Goal: Task Accomplishment & Management: Use online tool/utility

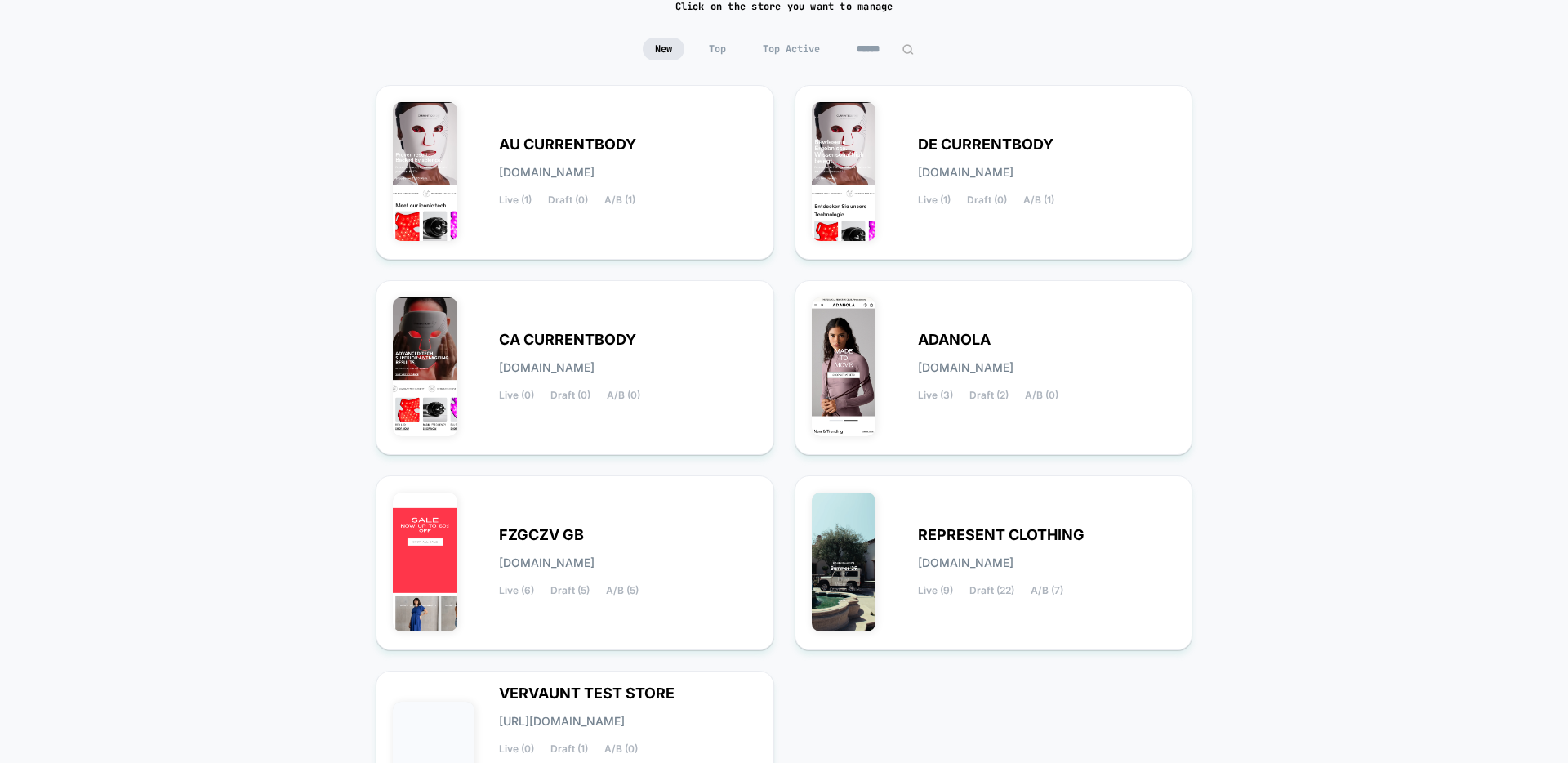
scroll to position [220, 0]
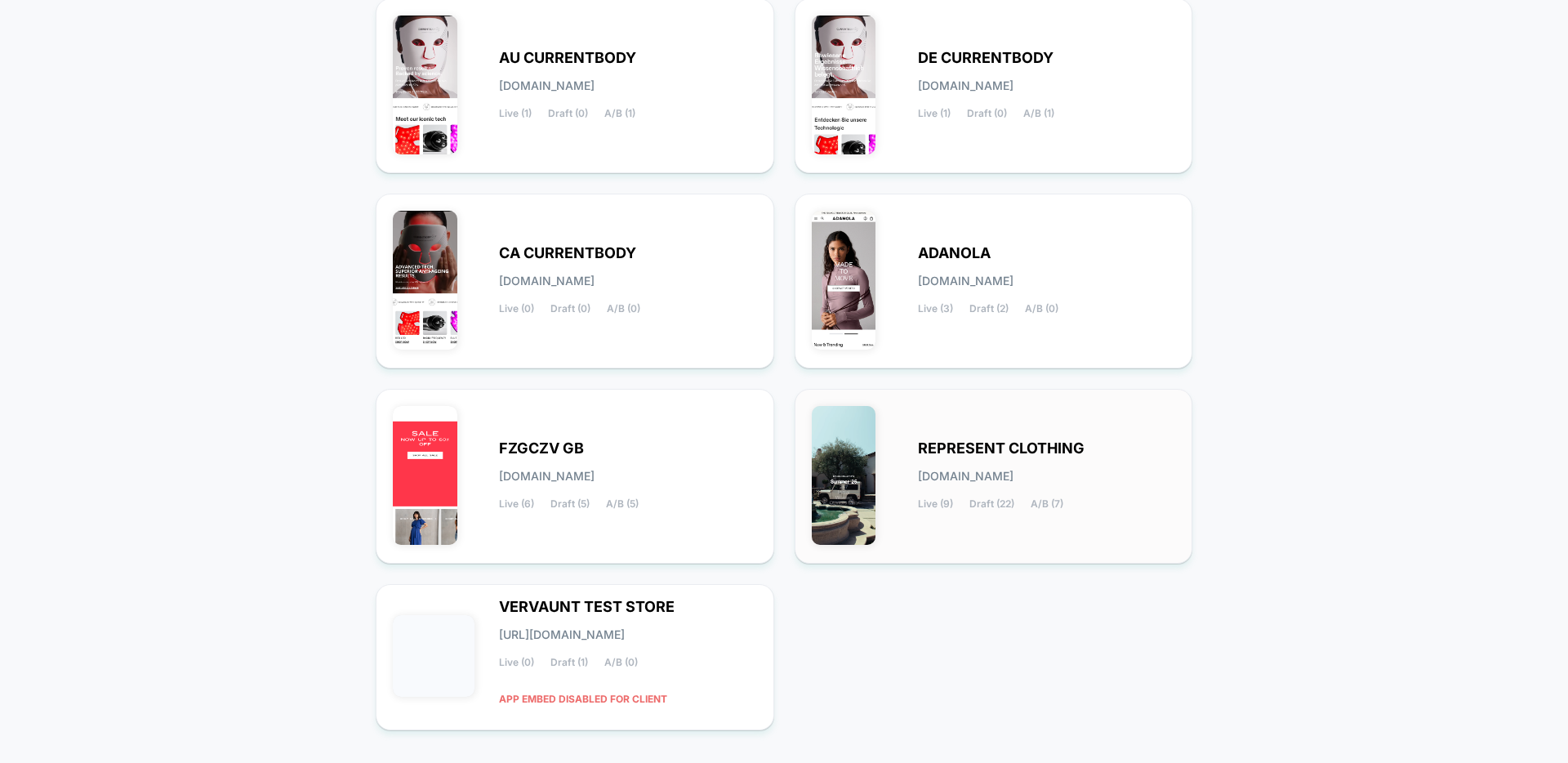
click at [1017, 523] on div "REPRESENT CLOTHING [DOMAIN_NAME] Live (9) Draft (22) A/B (7)" at bounding box center [993, 476] width 364 height 141
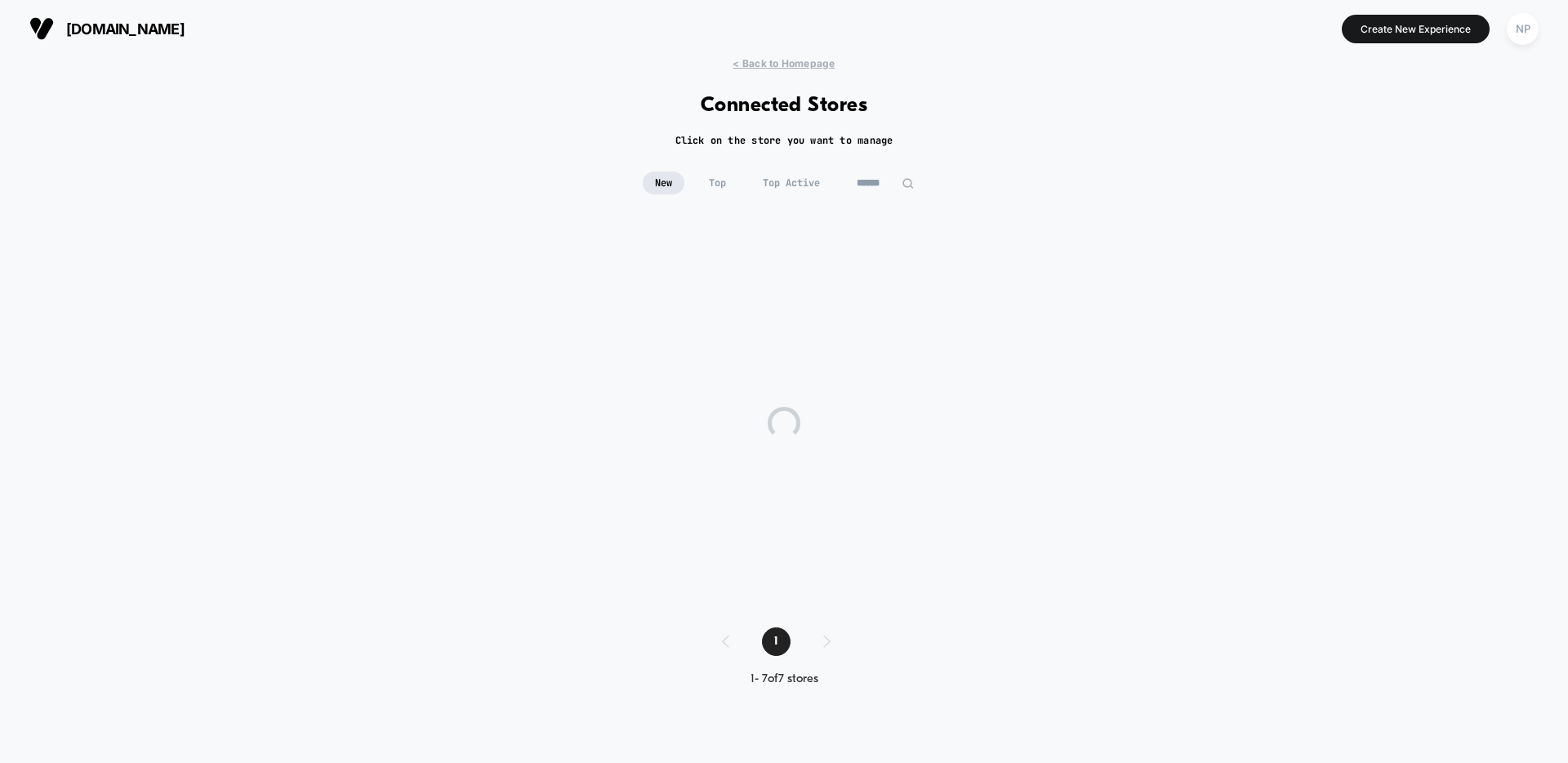
scroll to position [0, 0]
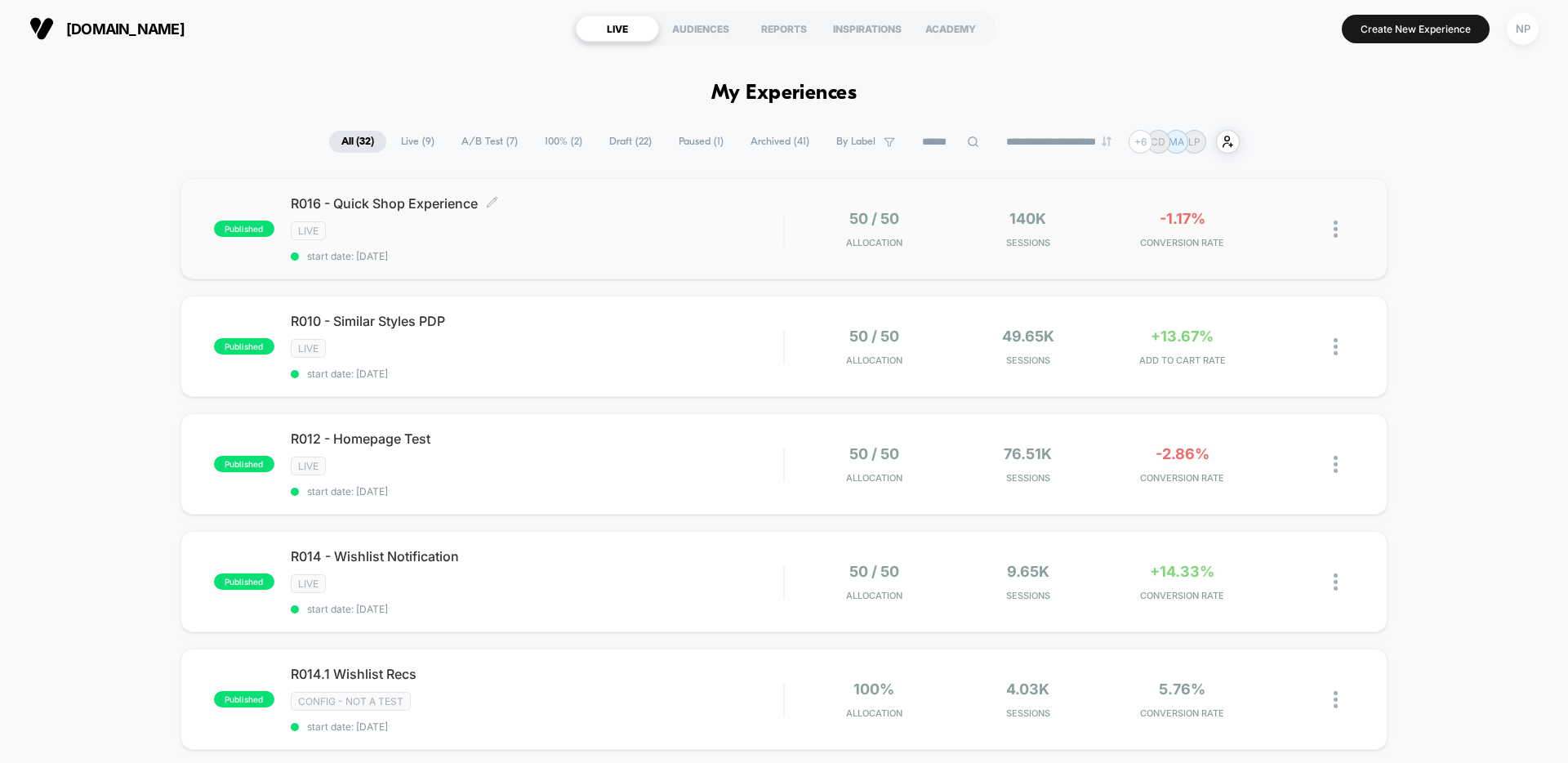
click at [611, 240] on div "LIVE" at bounding box center [537, 230] width 493 height 19
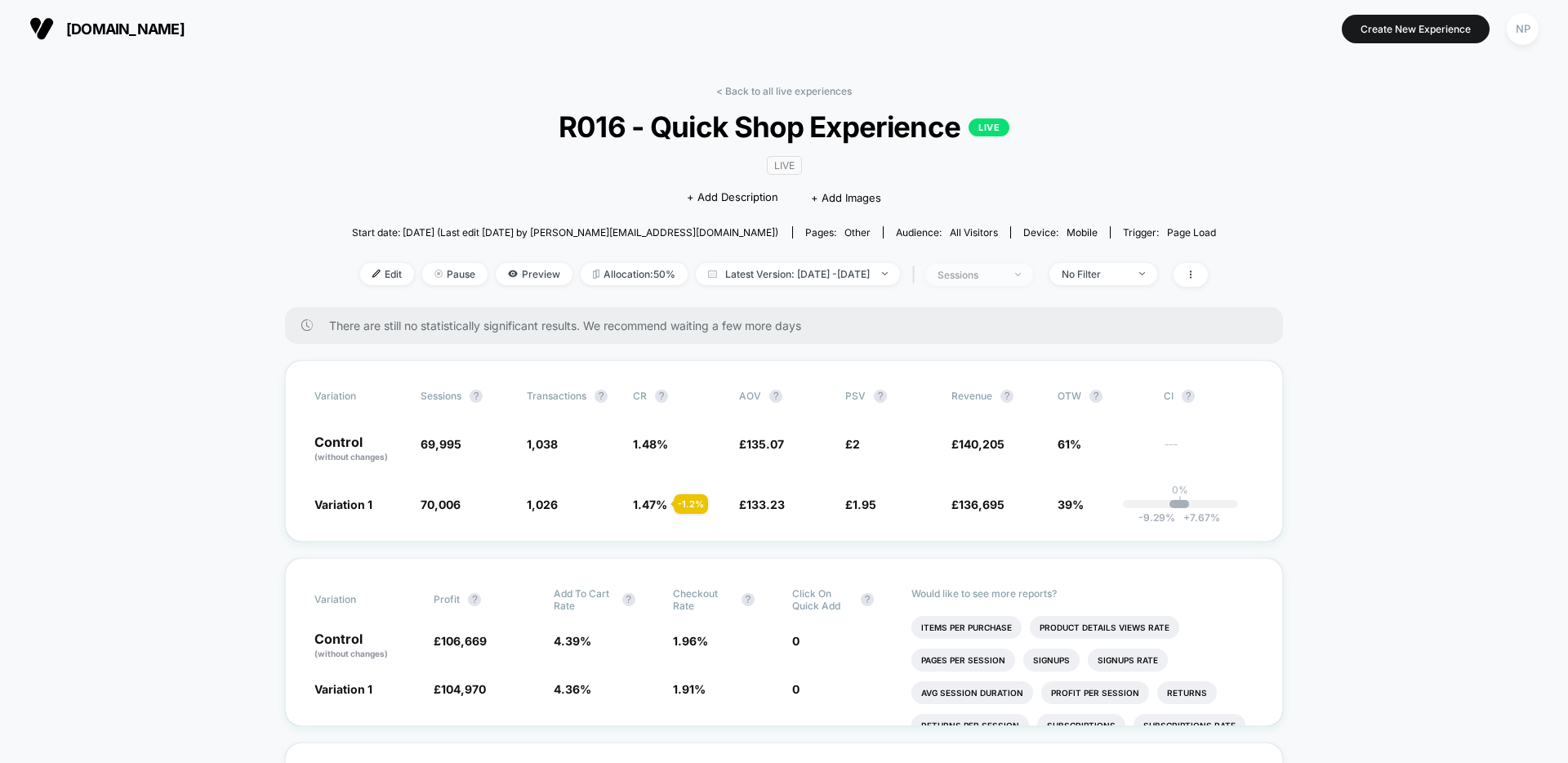
click at [1032, 271] on span "sessions" at bounding box center [979, 275] width 107 height 22
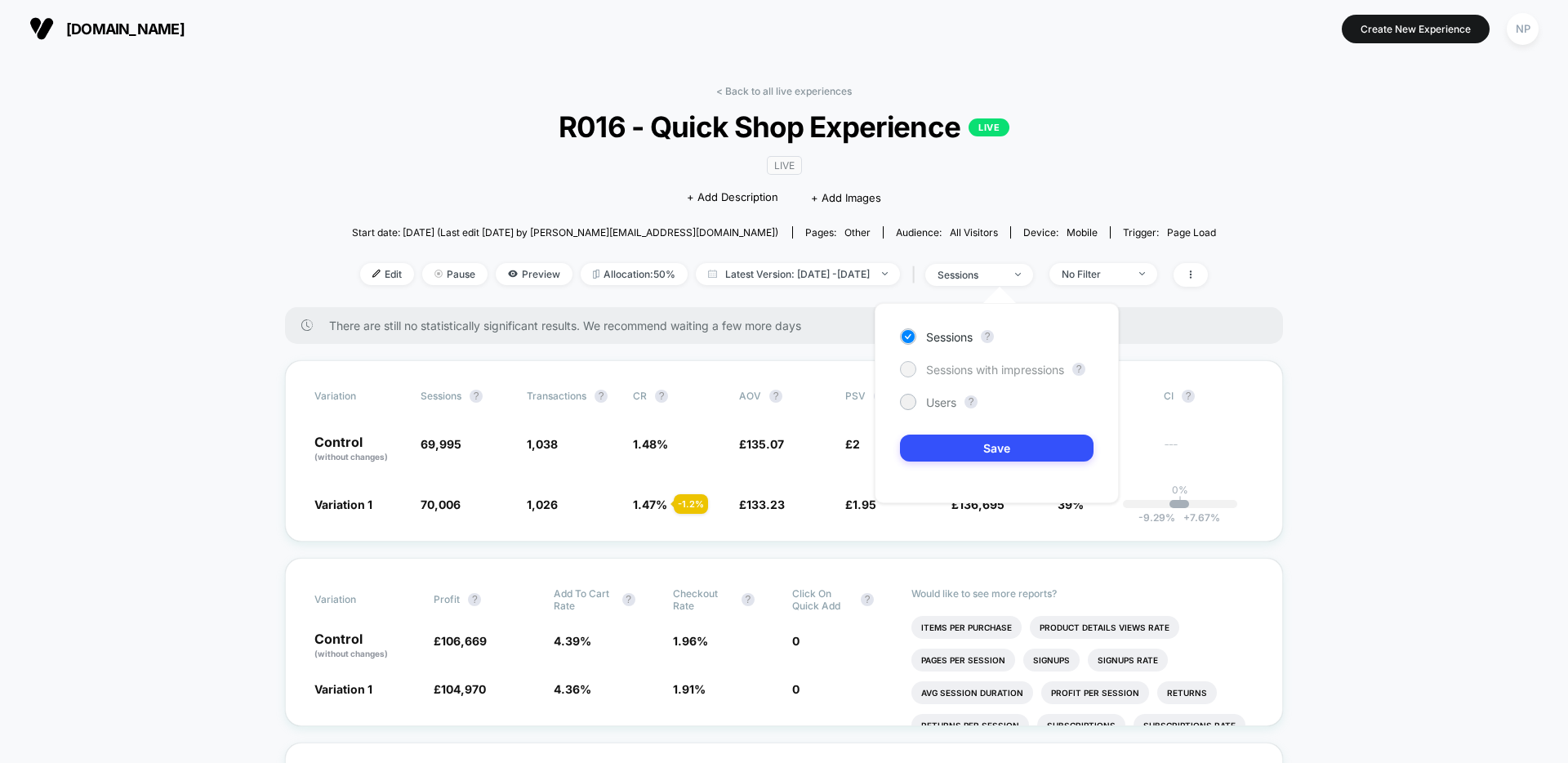
click at [985, 364] on span "Sessions with impressions" at bounding box center [995, 370] width 138 height 14
click at [977, 448] on button "Save" at bounding box center [997, 448] width 193 height 27
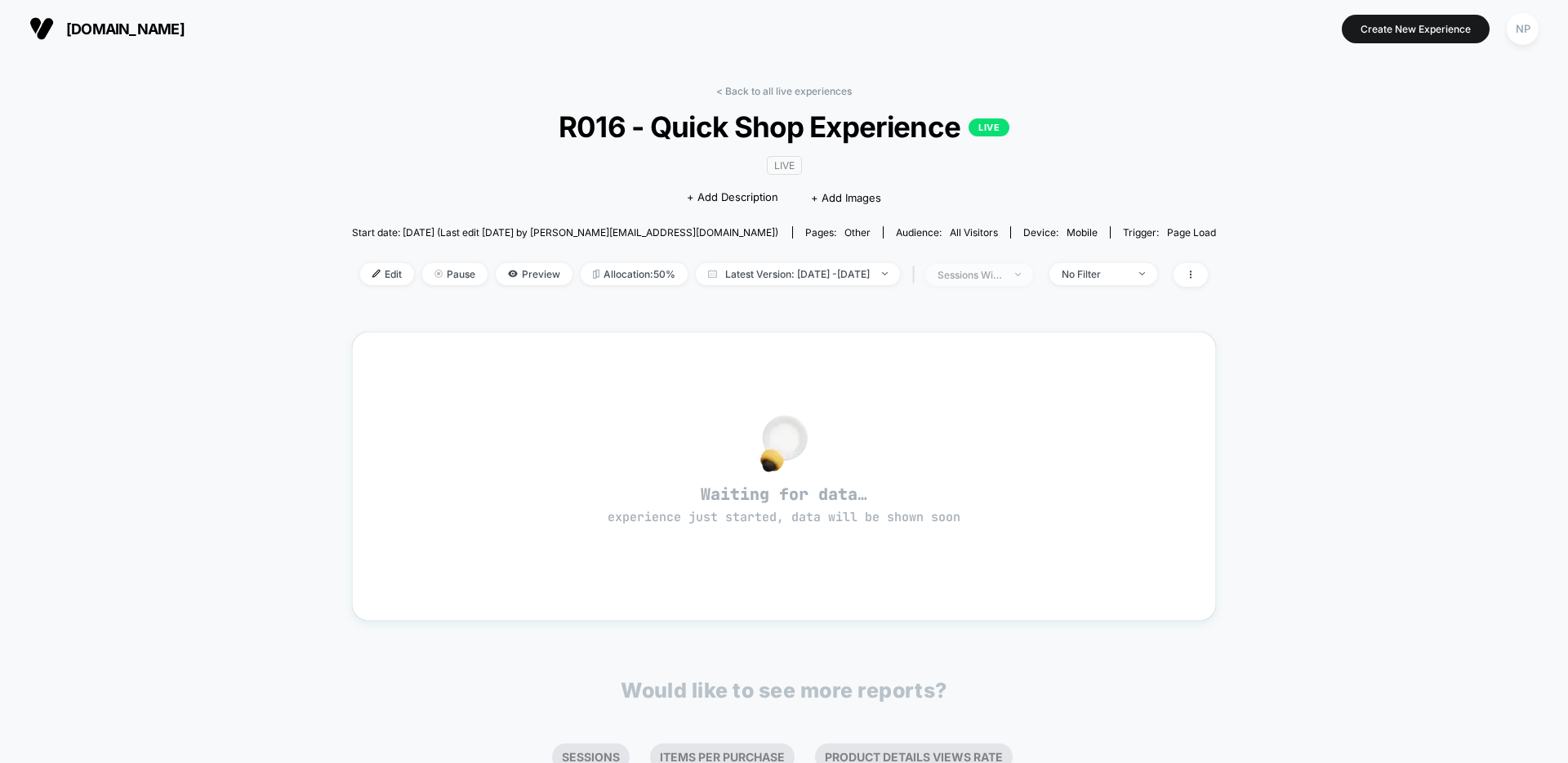
click at [1003, 270] on div "sessions with impression" at bounding box center [970, 275] width 65 height 13
click at [947, 336] on span "Sessions" at bounding box center [949, 337] width 47 height 14
click at [956, 363] on span "Sessions with impressions" at bounding box center [995, 370] width 138 height 14
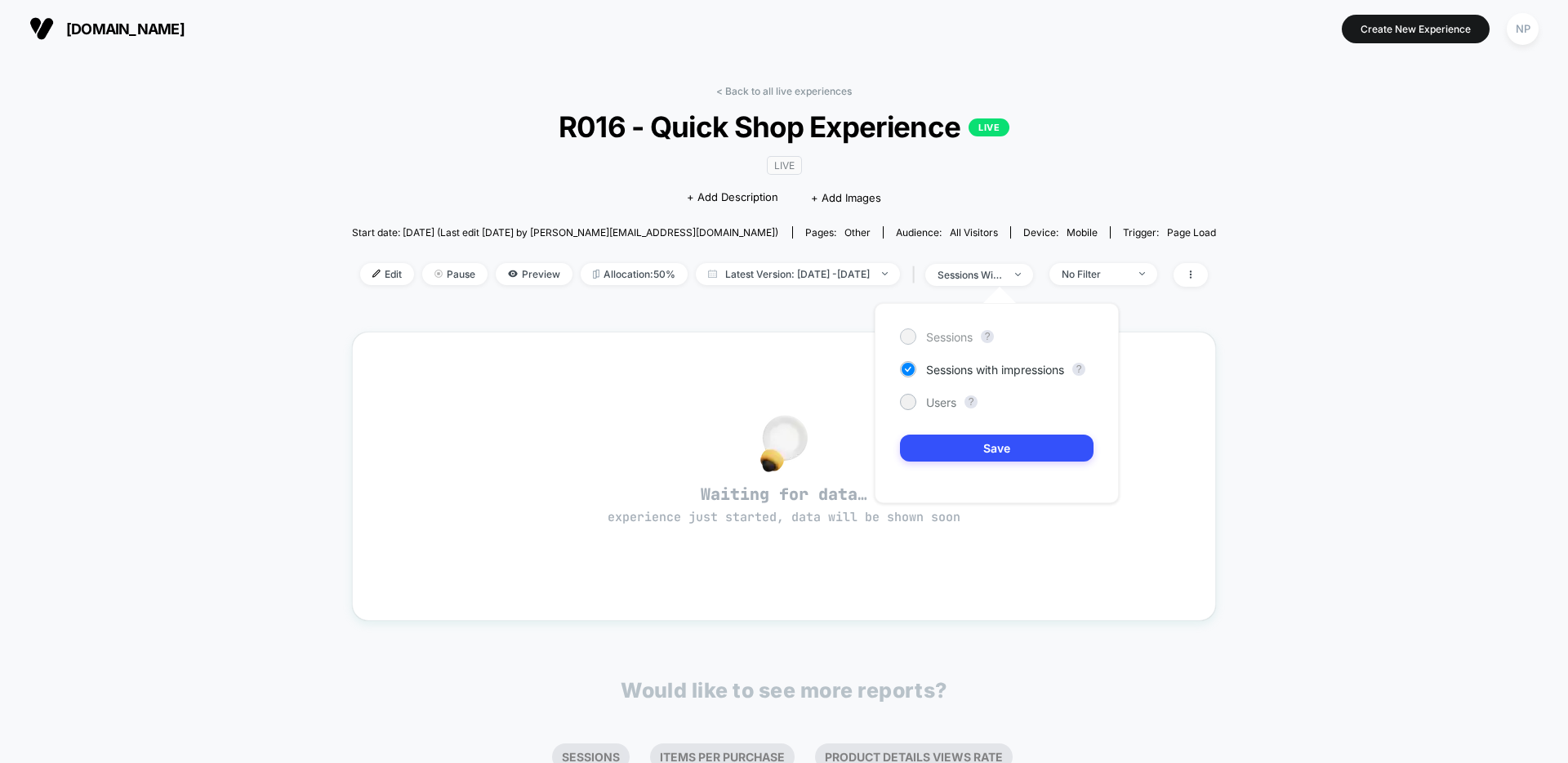
click at [939, 339] on span "Sessions" at bounding box center [949, 337] width 47 height 14
click at [970, 443] on button "Save" at bounding box center [997, 448] width 193 height 27
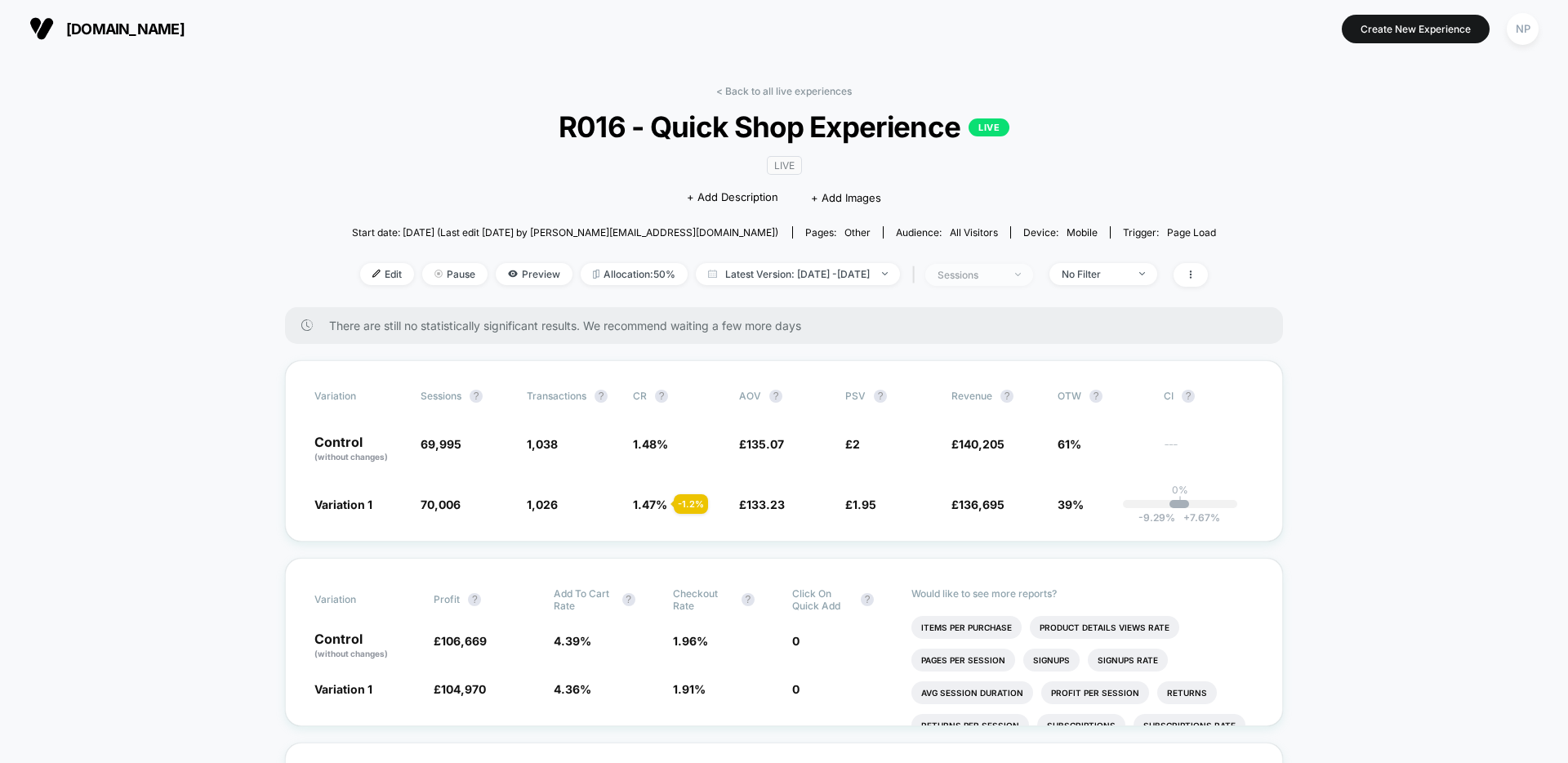
click at [1019, 281] on span "sessions" at bounding box center [979, 275] width 107 height 22
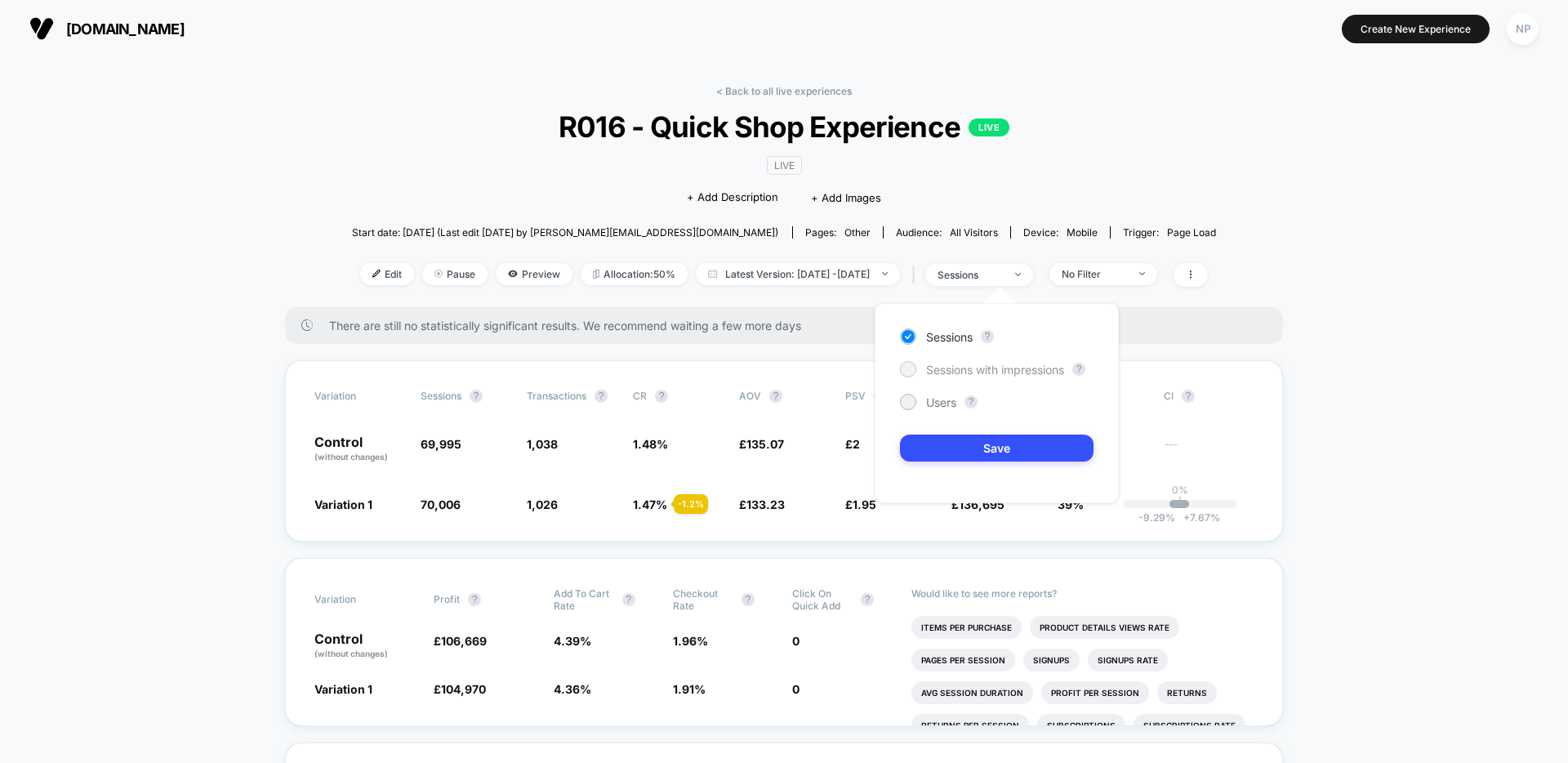
click at [977, 367] on span "Sessions with impressions" at bounding box center [995, 370] width 138 height 14
click at [974, 436] on button "Save" at bounding box center [997, 448] width 193 height 27
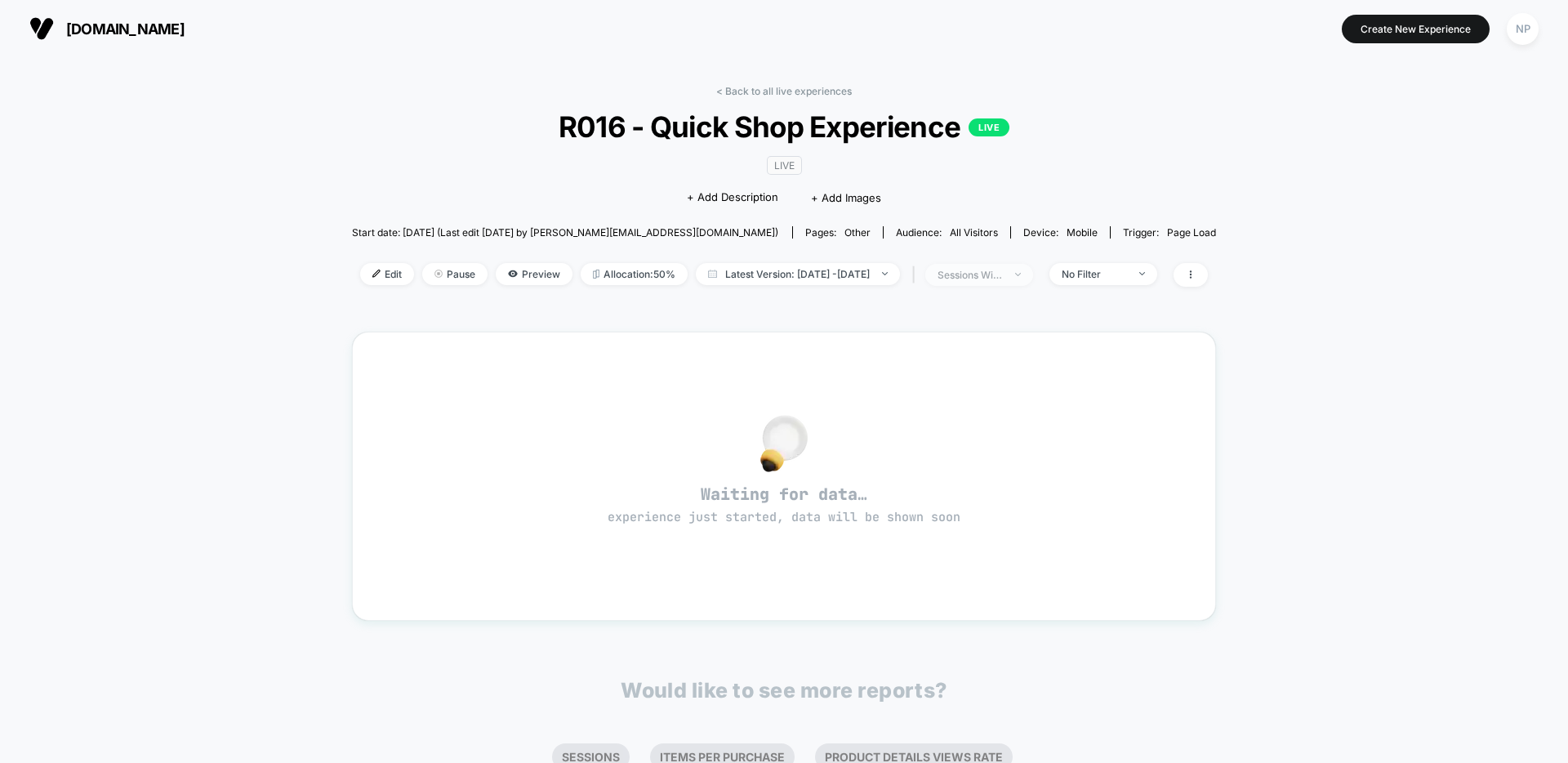
click at [976, 271] on div "sessions with impression" at bounding box center [970, 275] width 65 height 13
click at [950, 340] on span "Sessions" at bounding box center [949, 337] width 47 height 14
click at [951, 450] on button "Save" at bounding box center [997, 448] width 193 height 27
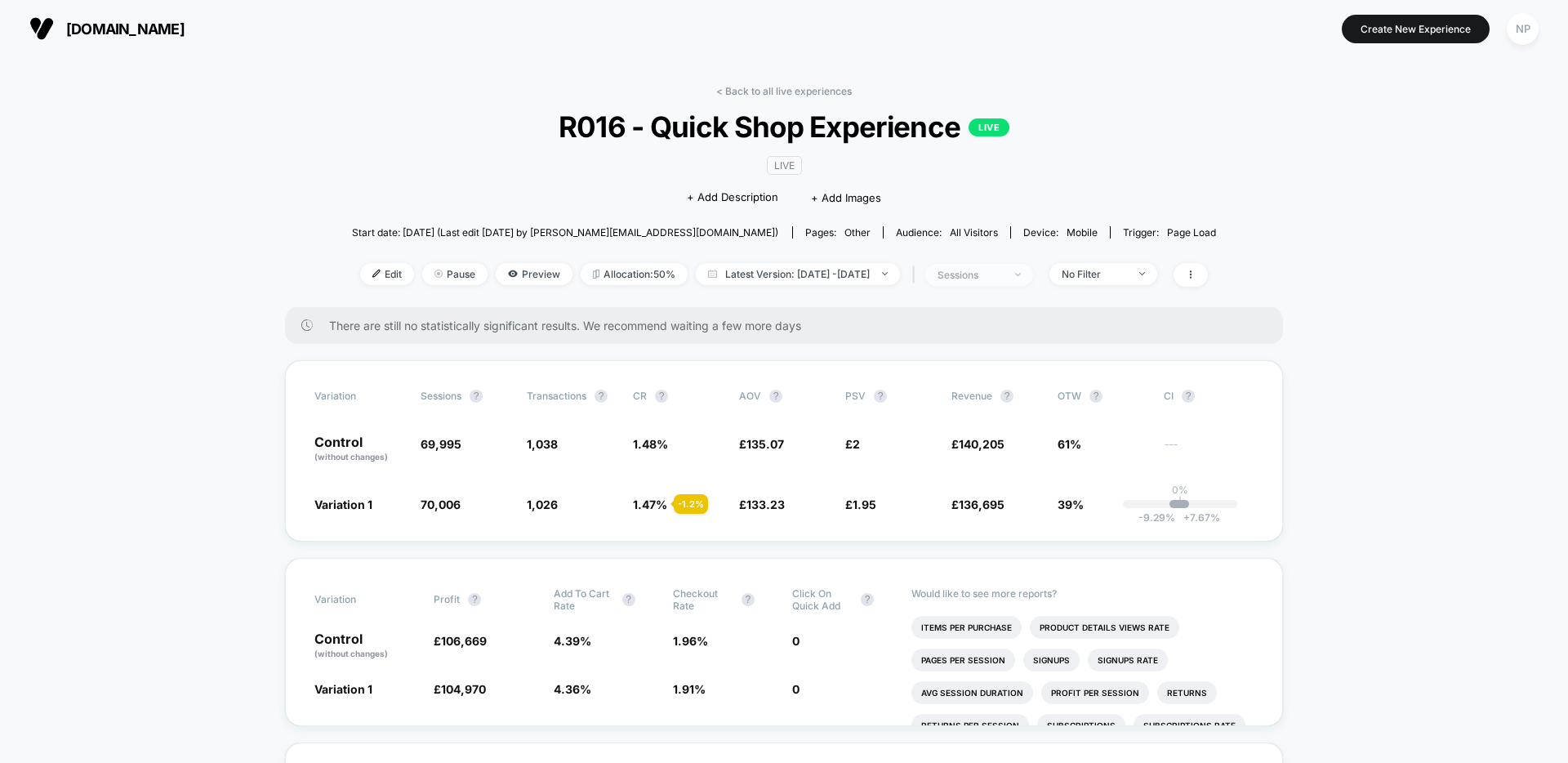
click at [987, 283] on span "sessions" at bounding box center [979, 275] width 107 height 22
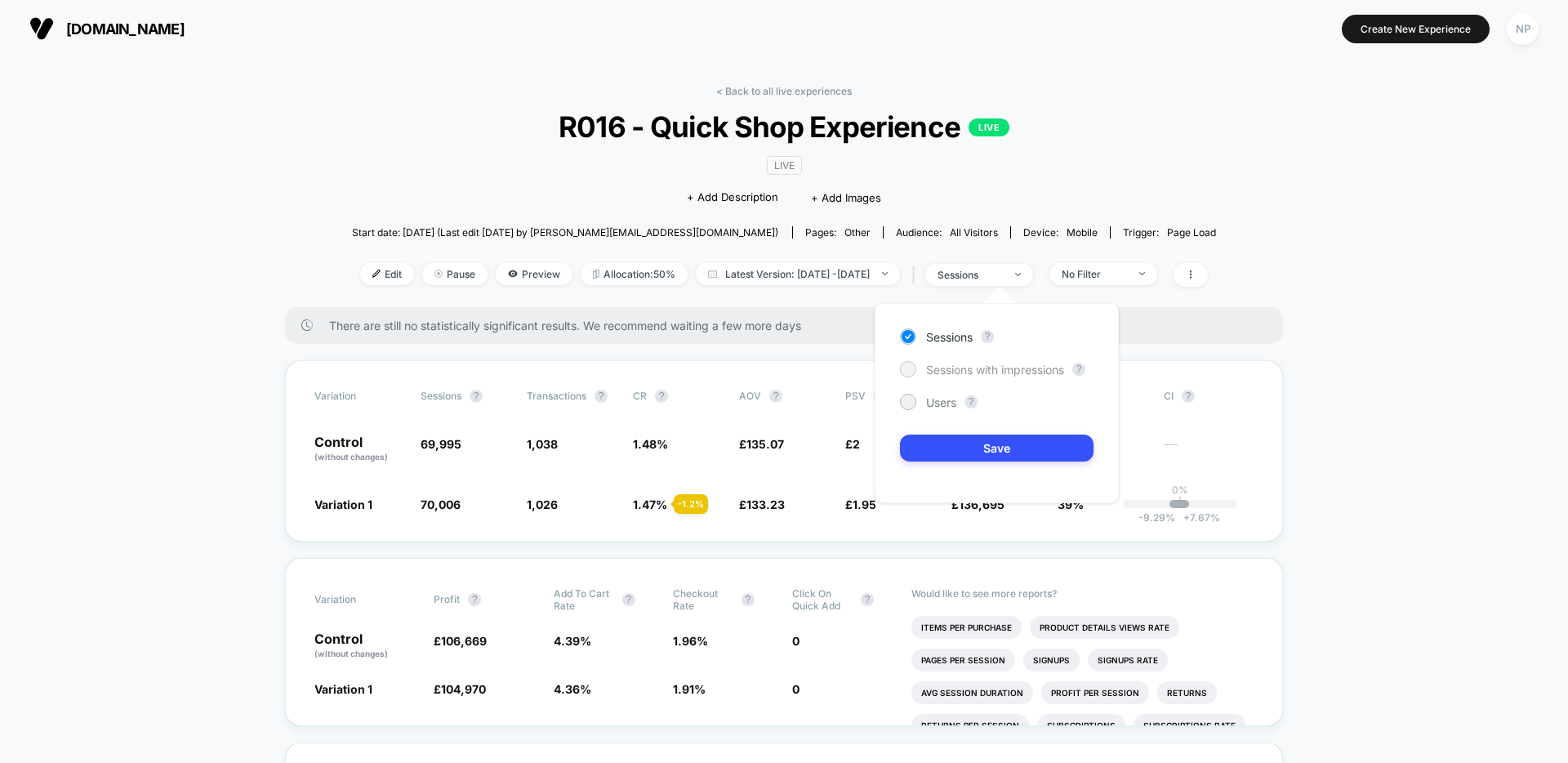
click at [977, 370] on span "Sessions with impressions" at bounding box center [995, 370] width 138 height 14
click at [947, 450] on button "Save" at bounding box center [997, 448] width 193 height 27
